Goal: Communication & Community: Ask a question

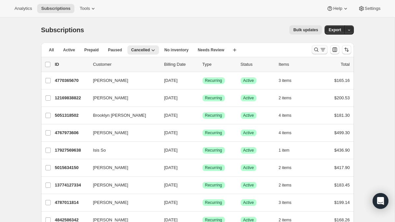
click at [322, 50] on icon "Search and filter results" at bounding box center [323, 49] width 7 height 7
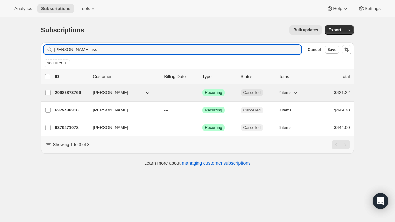
type input "[PERSON_NAME] ass"
click at [81, 93] on p "20983873766" at bounding box center [71, 93] width 33 height 7
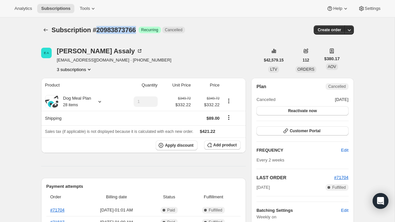
drag, startPoint x: 97, startPoint y: 30, endPoint x: 141, endPoint y: 32, distance: 44.2
click at [141, 32] on div "Subscription #20983873766 Success Recurring Cancelled" at bounding box center [149, 29] width 194 height 9
drag, startPoint x: 97, startPoint y: 31, endPoint x: 139, endPoint y: 35, distance: 42.1
click at [139, 35] on div "Subscription #20983873766. This page is ready Subscription #20983873766 Success…" at bounding box center [197, 29] width 313 height 25
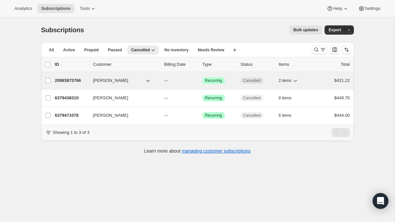
click at [80, 81] on p "20983873766" at bounding box center [71, 80] width 33 height 7
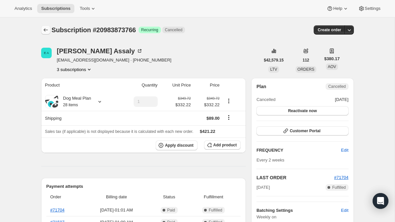
click at [48, 28] on icon "Subscriptions" at bounding box center [46, 30] width 7 height 7
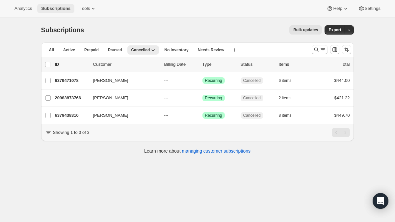
click at [57, 6] on span "Subscriptions" at bounding box center [55, 8] width 29 height 5
click at [51, 52] on span "All" at bounding box center [51, 49] width 5 height 5
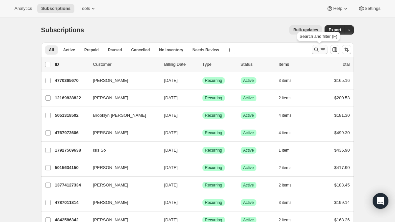
click at [314, 50] on icon "Search and filter results" at bounding box center [316, 49] width 7 height 7
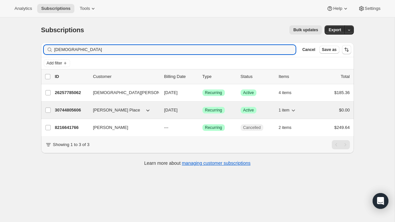
type input "[DEMOGRAPHIC_DATA]"
click at [72, 111] on p "30744805606" at bounding box center [71, 110] width 33 height 7
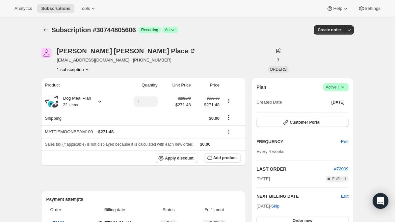
click at [73, 71] on button "1 subscription" at bounding box center [74, 69] width 34 height 7
click at [44, 29] on icon "Subscriptions" at bounding box center [46, 30] width 7 height 7
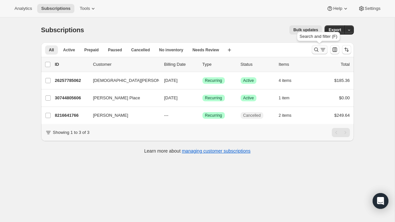
click at [316, 51] on icon "Search and filter results" at bounding box center [316, 49] width 7 height 7
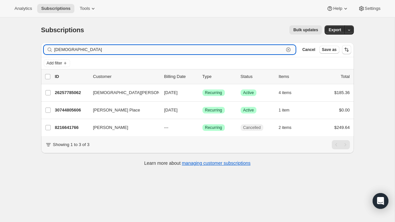
click at [61, 51] on input "[DEMOGRAPHIC_DATA]" at bounding box center [169, 49] width 230 height 9
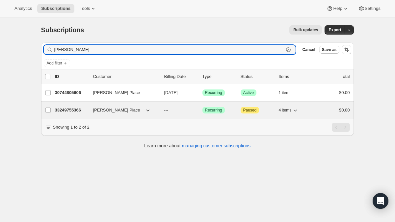
type input "[PERSON_NAME]"
click at [73, 110] on p "33249755366" at bounding box center [71, 110] width 33 height 7
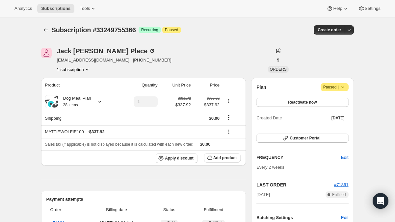
click at [78, 72] on button "1 subscription" at bounding box center [74, 69] width 34 height 7
click at [83, 70] on button "1 subscription" at bounding box center [74, 69] width 34 height 7
click at [158, 72] on div "[PERSON_NAME] Place [EMAIL_ADDRESS][DOMAIN_NAME] · [PHONE_NUMBER] 1 subscription" at bounding box center [150, 60] width 219 height 25
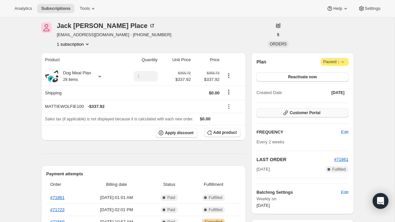
scroll to position [26, 0]
click at [303, 112] on span "Customer Portal" at bounding box center [305, 112] width 31 height 5
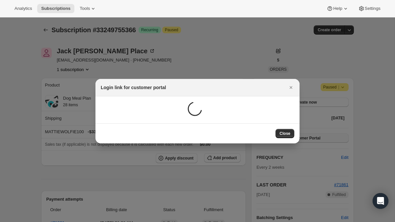
scroll to position [0, 0]
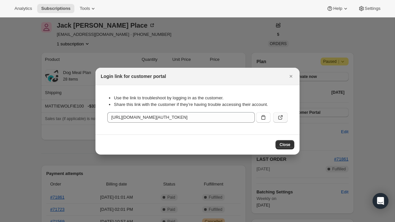
click at [283, 118] on icon ":r14c:" at bounding box center [280, 117] width 7 height 7
click at [290, 78] on icon "Close" at bounding box center [291, 76] width 7 height 7
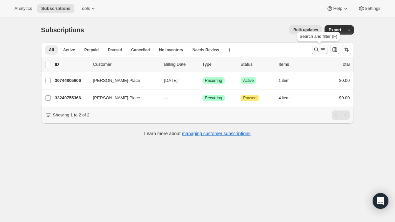
click at [319, 50] on icon "Search and filter results" at bounding box center [316, 49] width 7 height 7
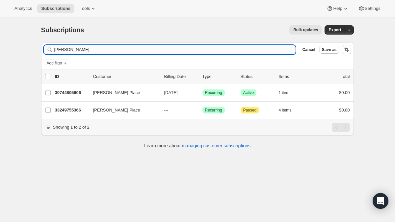
click at [66, 49] on input "[PERSON_NAME]" at bounding box center [175, 49] width 242 height 9
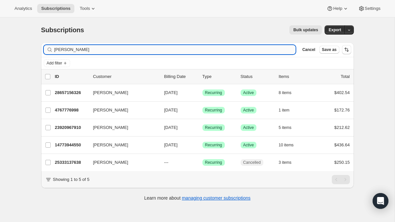
type input "[PERSON_NAME]"
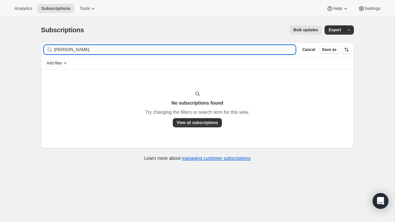
click at [63, 48] on input "[PERSON_NAME]" at bounding box center [175, 49] width 242 height 9
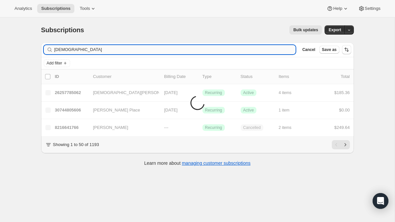
type input "[DEMOGRAPHIC_DATA]"
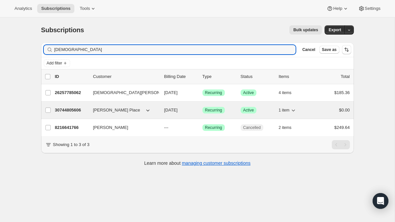
click at [71, 111] on p "30744805606" at bounding box center [71, 110] width 33 height 7
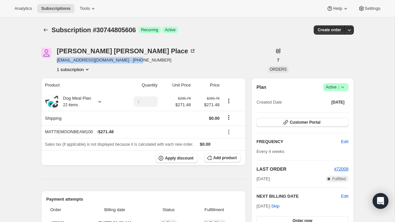
drag, startPoint x: 55, startPoint y: 62, endPoint x: 93, endPoint y: 64, distance: 38.0
click at [93, 64] on div "[PERSON_NAME] Place [EMAIL_ADDRESS][DOMAIN_NAME] · [PHONE_NUMBER] 1 subscription" at bounding box center [150, 60] width 219 height 25
drag, startPoint x: 57, startPoint y: 61, endPoint x: 100, endPoint y: 59, distance: 42.5
click at [100, 59] on span "[EMAIL_ADDRESS][DOMAIN_NAME] · [PHONE_NUMBER]" at bounding box center [126, 60] width 139 height 7
click at [213, 51] on div "[PERSON_NAME] Place [EMAIL_ADDRESS][DOMAIN_NAME] · [PHONE_NUMBER] 1 subscription" at bounding box center [150, 60] width 219 height 25
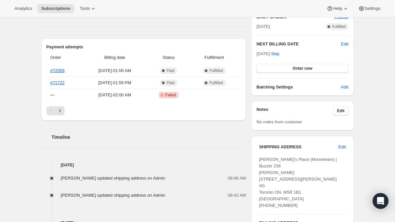
scroll to position [219, 0]
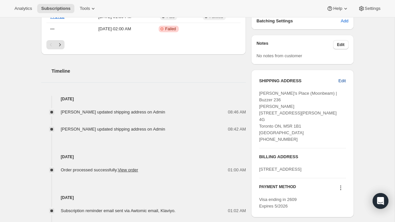
click at [343, 80] on span "Edit" at bounding box center [342, 81] width 7 height 7
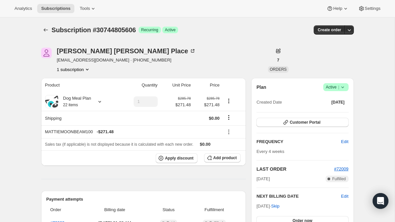
select select "ON"
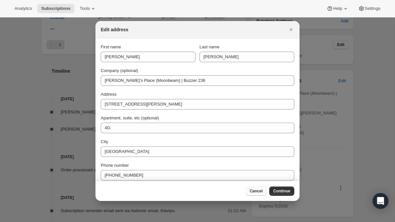
click at [261, 192] on span "Cancel" at bounding box center [256, 191] width 13 height 5
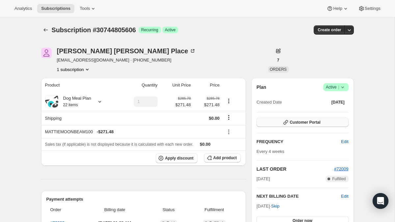
click at [309, 120] on span "Customer Portal" at bounding box center [305, 122] width 31 height 5
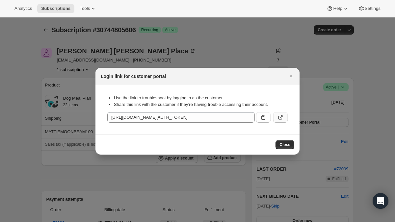
click at [280, 114] on button ":r1jo:" at bounding box center [280, 117] width 14 height 11
click at [283, 144] on span "Close" at bounding box center [285, 144] width 11 height 5
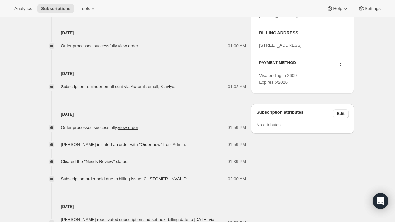
scroll to position [339, 0]
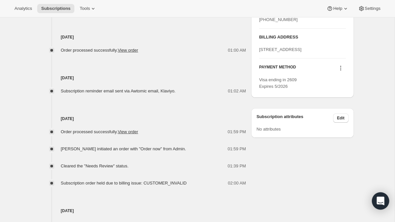
click at [380, 198] on icon "Open Intercom Messenger" at bounding box center [381, 201] width 8 height 9
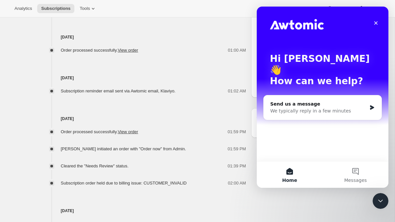
scroll to position [0, 0]
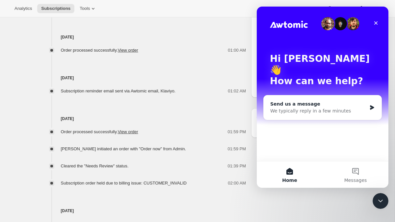
click at [354, 101] on div "Send us a message" at bounding box center [319, 104] width 97 height 7
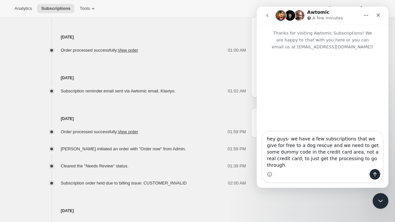
click at [354, 95] on div "Intercom messenger" at bounding box center [323, 91] width 132 height 82
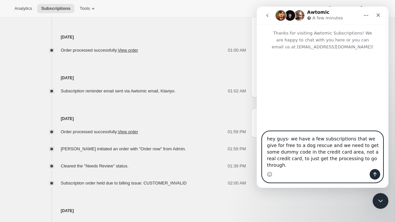
click at [363, 162] on textarea "hey guys- we have a few subscriptions that we give for free to a dog rescue and…" at bounding box center [323, 151] width 121 height 38
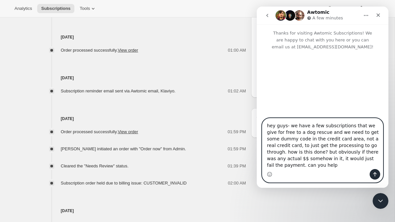
type textarea "hey guys- we have a few subscriptions that we give for free to a dog rescue and…"
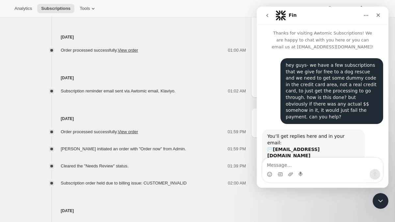
scroll to position [16, 0]
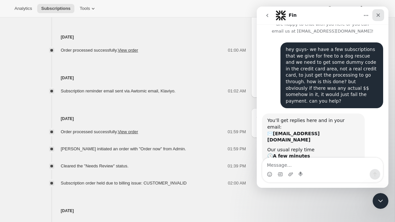
click at [381, 16] on icon "Close" at bounding box center [378, 15] width 5 height 5
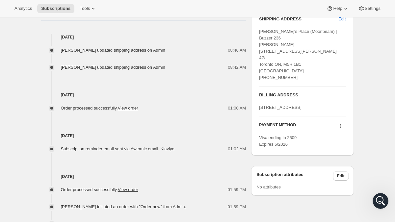
scroll to position [295, 0]
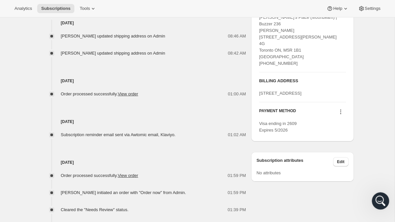
click at [380, 199] on icon "Open Intercom Messenger" at bounding box center [380, 200] width 11 height 11
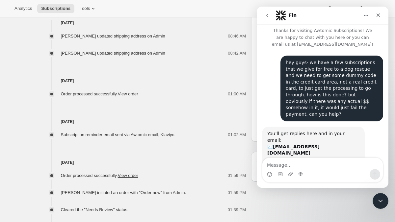
scroll to position [16, 0]
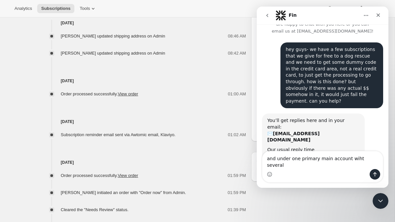
click at [352, 162] on textarea "and under one primary main account wiht several" at bounding box center [323, 161] width 121 height 18
click at [352, 164] on textarea "and under one primary main account wiht several" at bounding box center [323, 161] width 121 height 18
click at [379, 166] on textarea "and under one primary main account with several" at bounding box center [323, 161] width 121 height 18
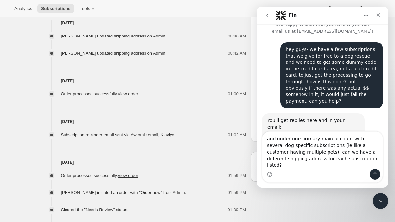
type textarea "and under one primary main account with several dog specific subscriptions (ie …"
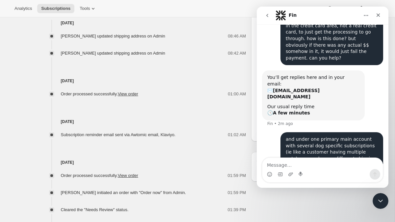
scroll to position [61, 0]
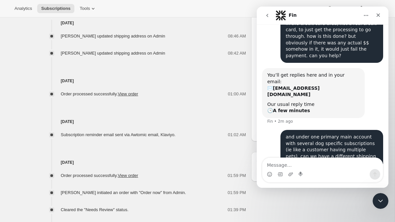
click at [284, 166] on textarea "Message…" at bounding box center [323, 163] width 121 height 11
click at [379, 14] on icon "Close" at bounding box center [378, 15] width 5 height 5
